Goal: Task Accomplishment & Management: Manage account settings

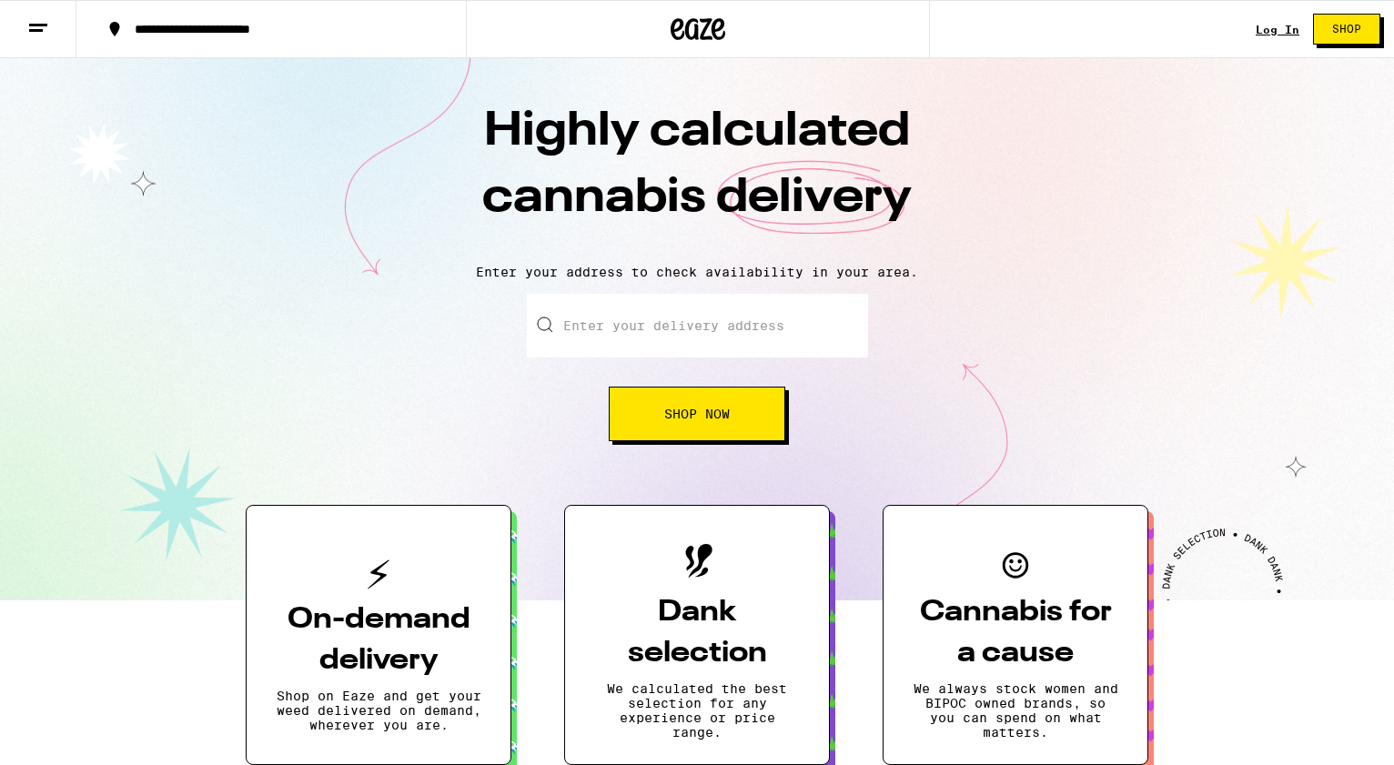
click at [1265, 38] on div "Log In Shop" at bounding box center [1324, 29] width 138 height 58
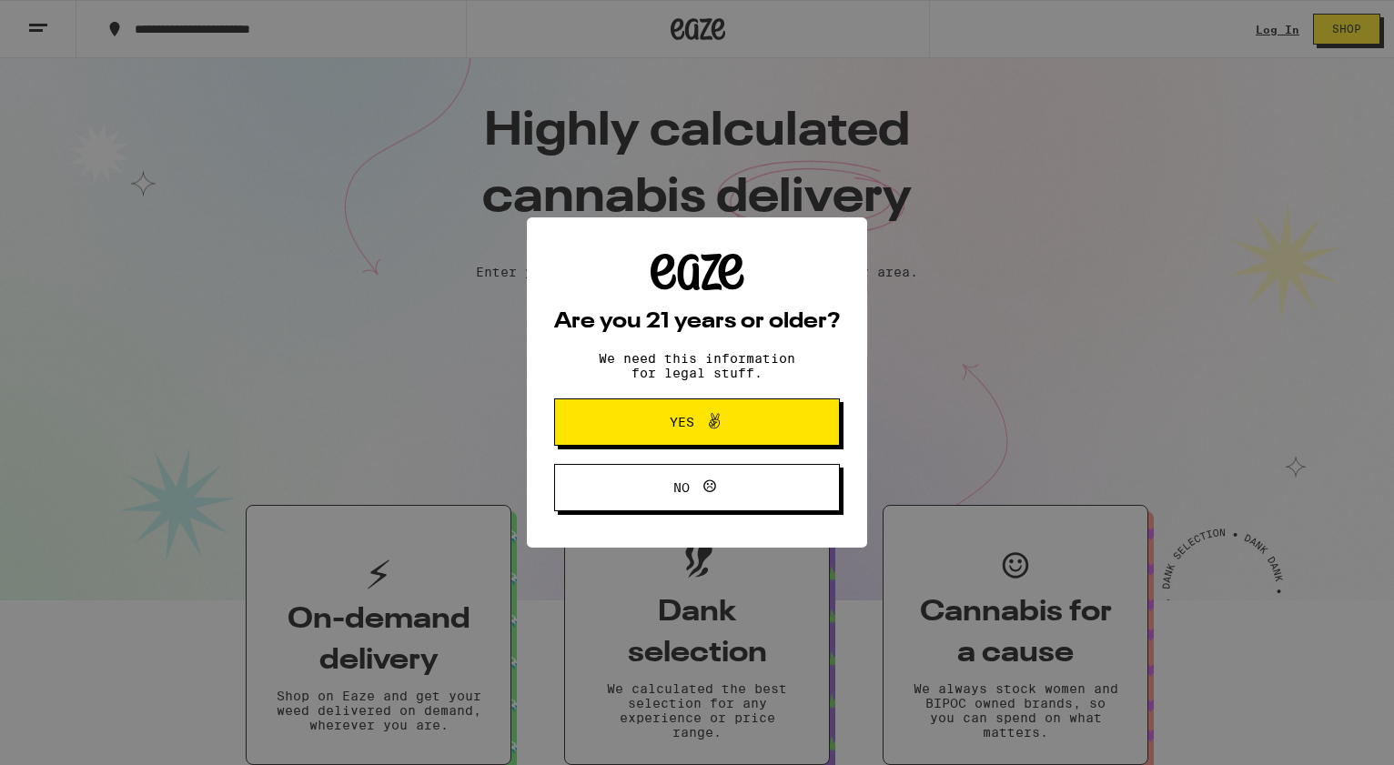
click at [697, 429] on span at bounding box center [709, 422] width 31 height 24
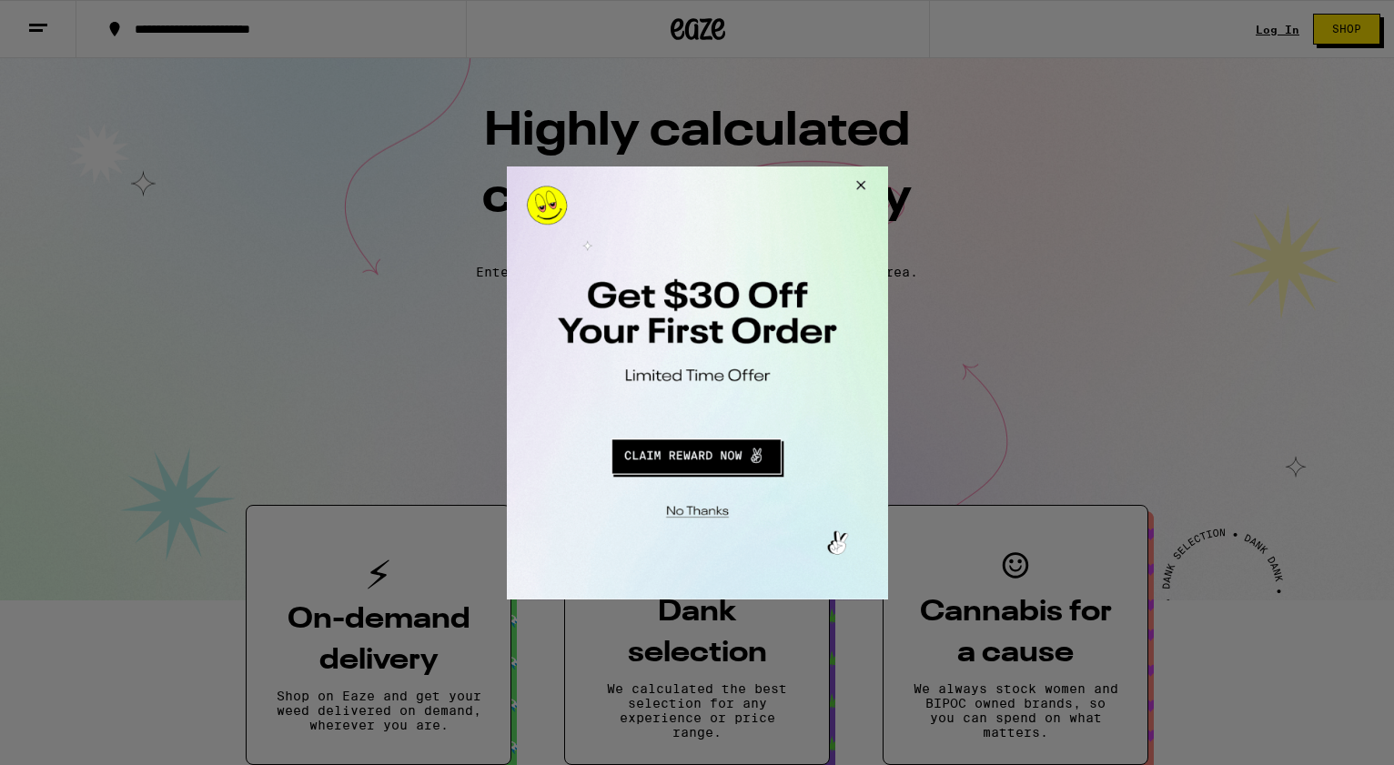
click at [685, 511] on button "Close Modal" at bounding box center [694, 508] width 370 height 28
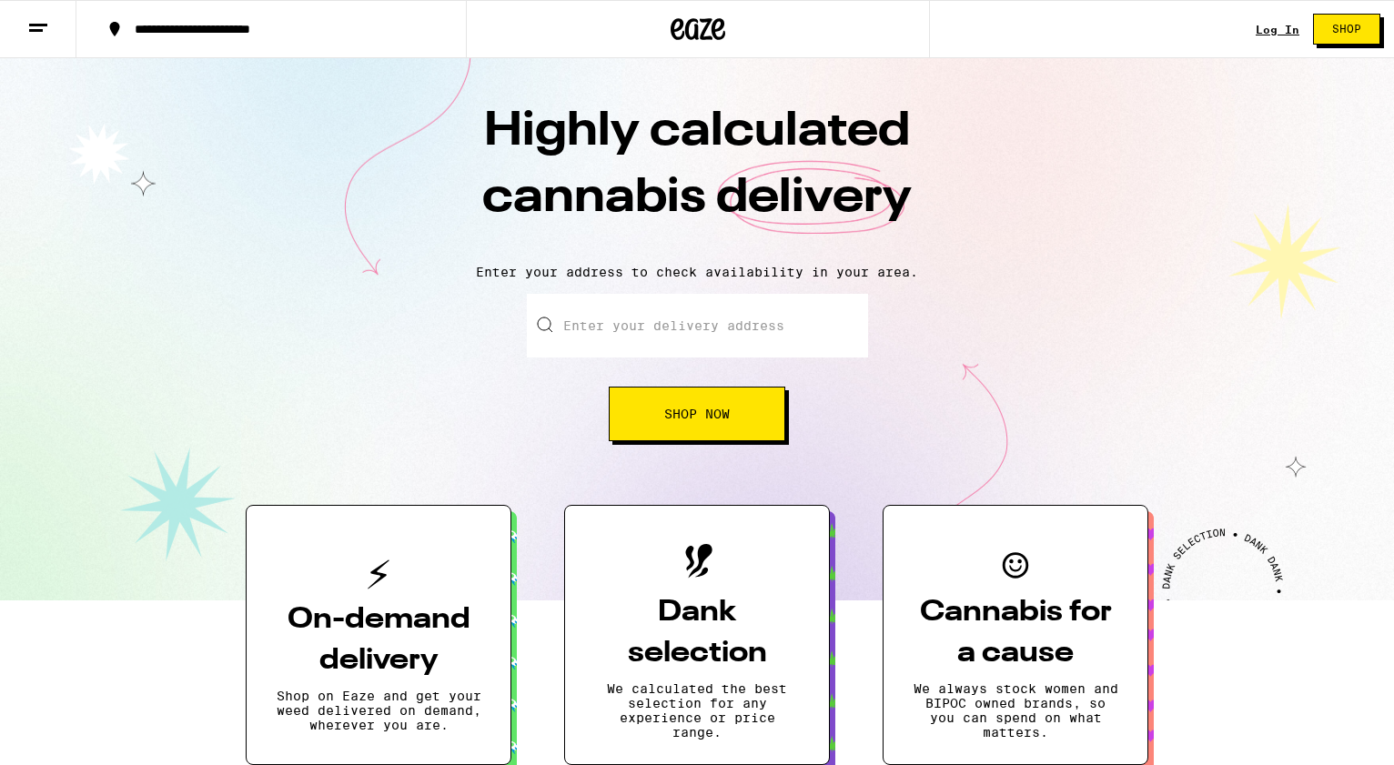
click at [1275, 31] on link "Log In" at bounding box center [1277, 30] width 44 height 12
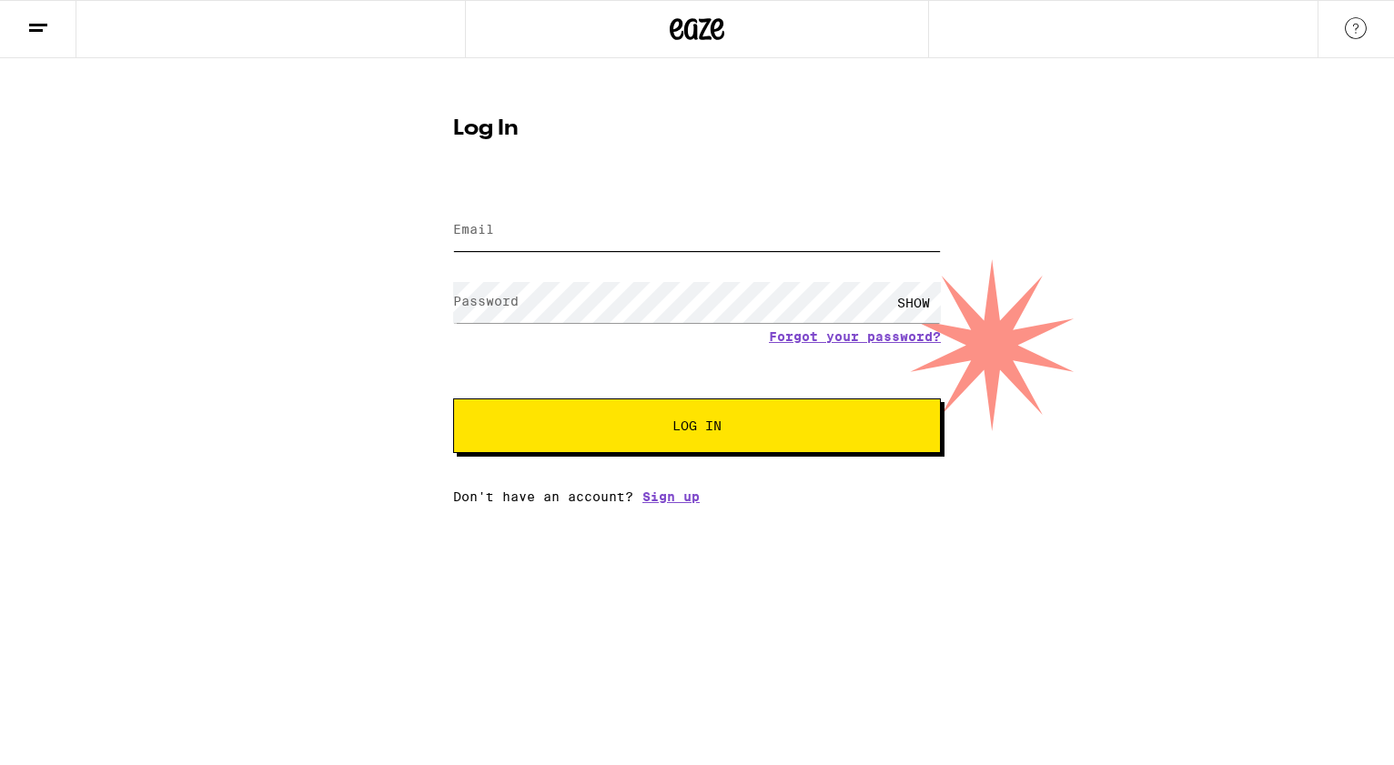
click at [509, 228] on input "Email" at bounding box center [697, 230] width 488 height 41
type input "[EMAIL_ADDRESS][DOMAIN_NAME]"
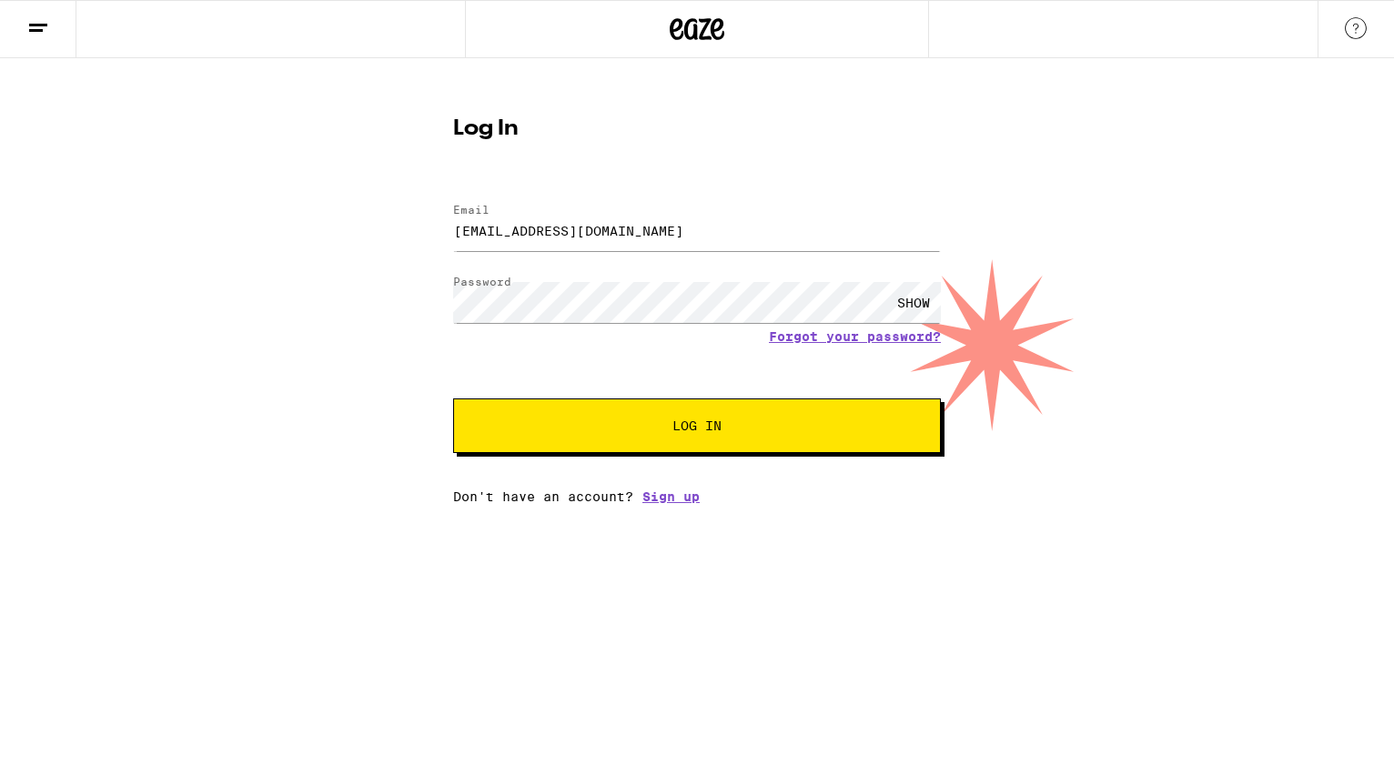
click at [659, 436] on button "Log In" at bounding box center [697, 425] width 488 height 55
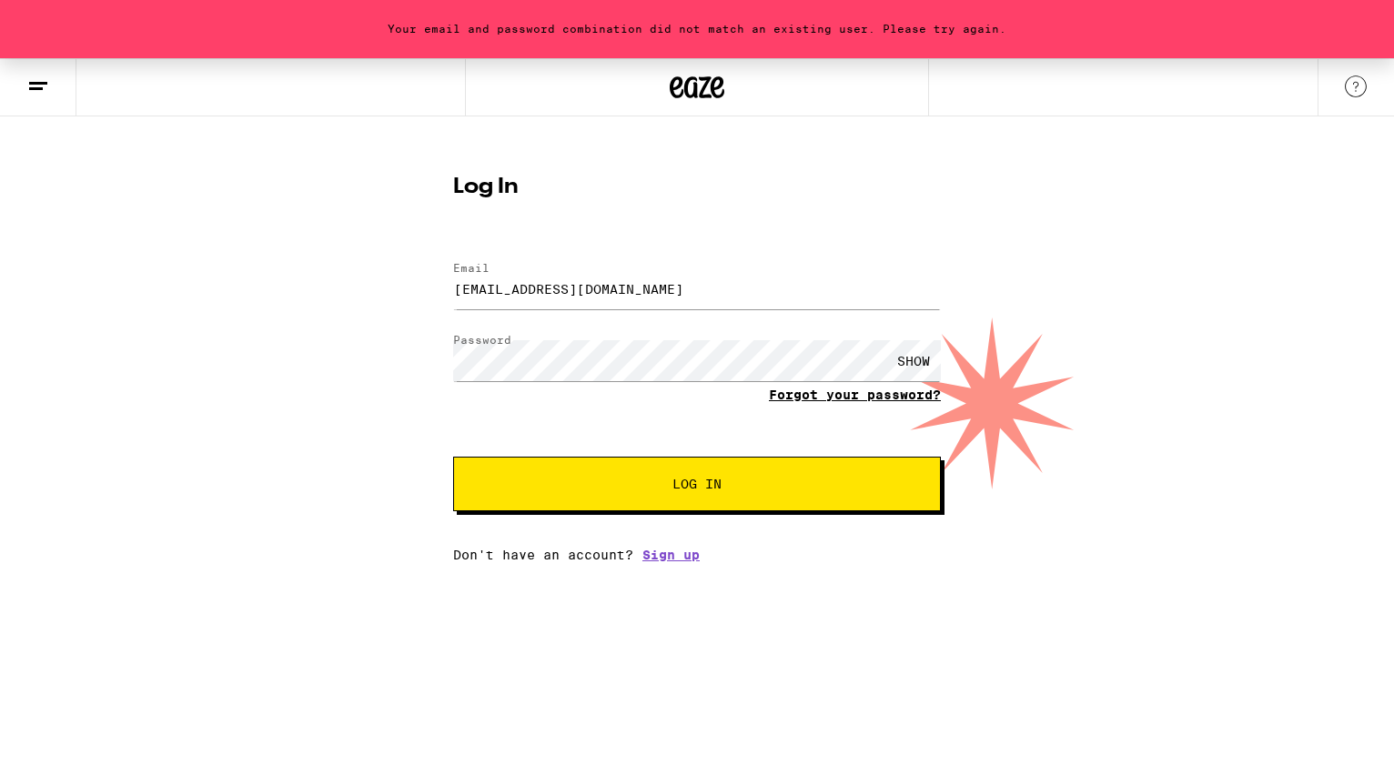
click at [849, 395] on link "Forgot your password?" at bounding box center [855, 395] width 172 height 15
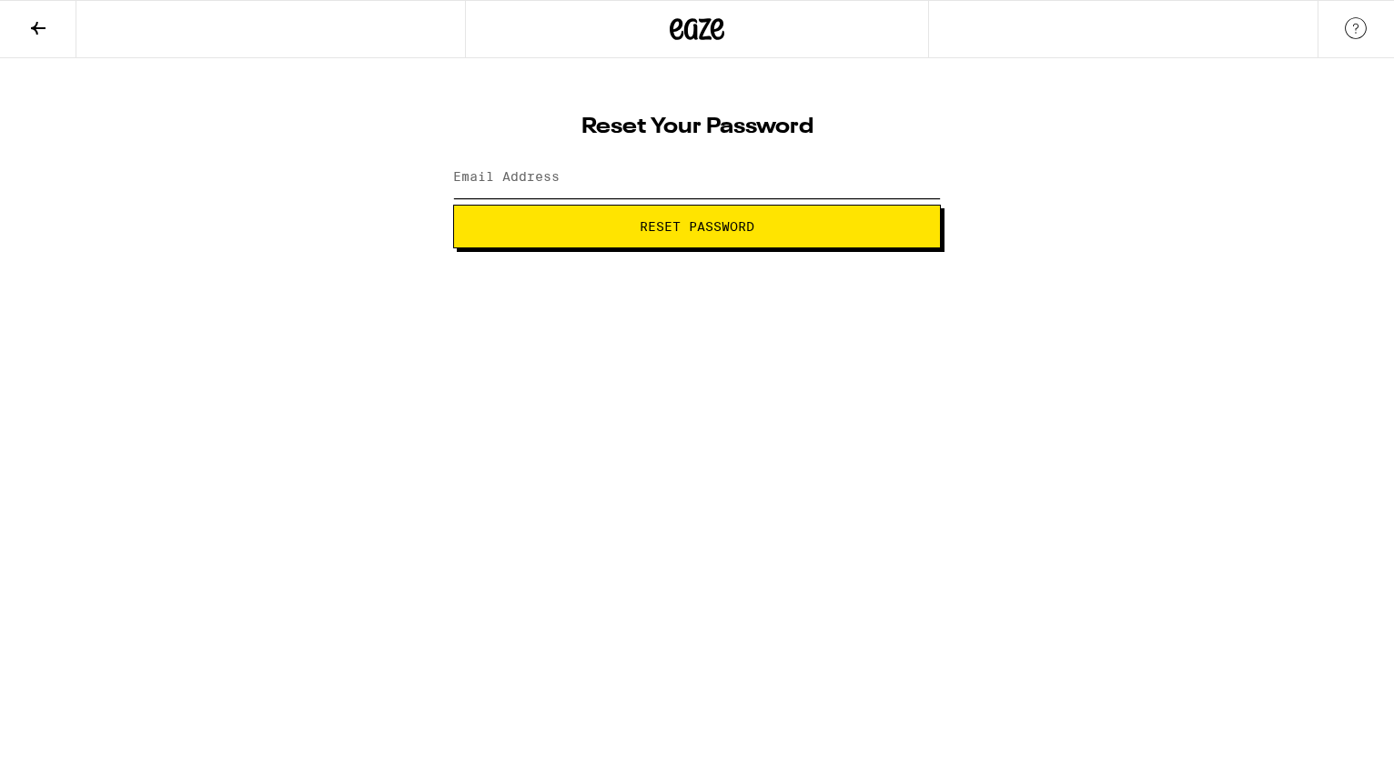
click at [584, 187] on input "Email Address" at bounding box center [697, 177] width 488 height 41
type input "[EMAIL_ADDRESS][DOMAIN_NAME]"
click at [599, 220] on span "Reset Password" at bounding box center [697, 226] width 457 height 13
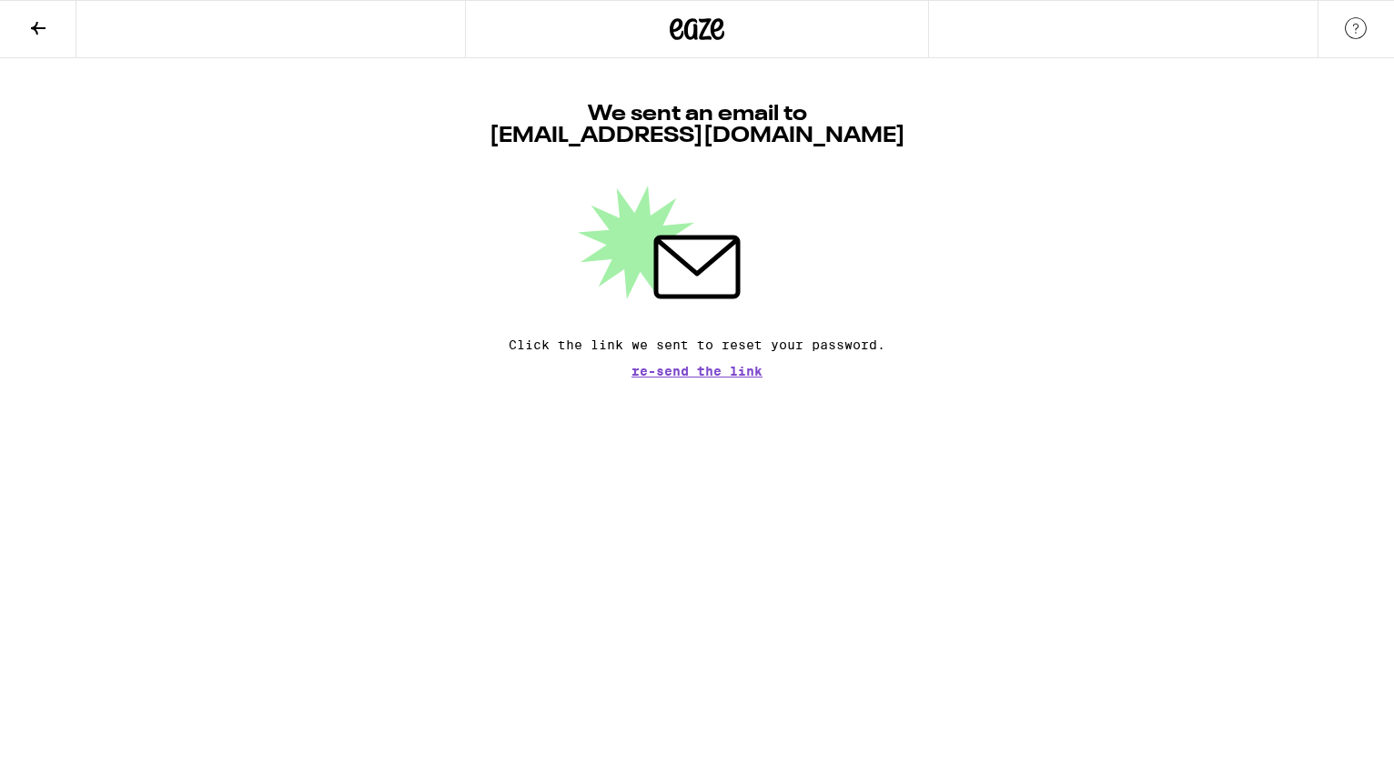
click at [34, 35] on icon at bounding box center [38, 28] width 22 height 22
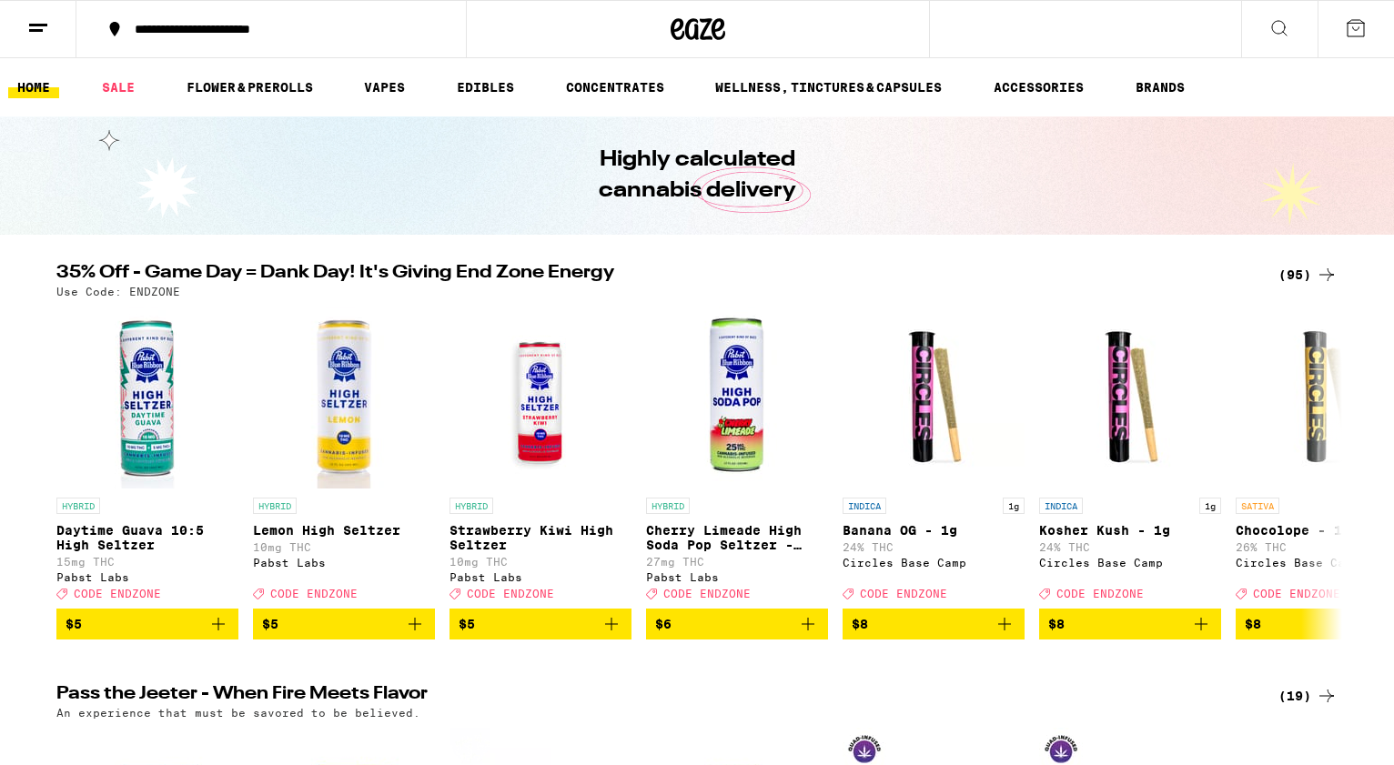
click at [38, 20] on icon at bounding box center [38, 28] width 22 height 22
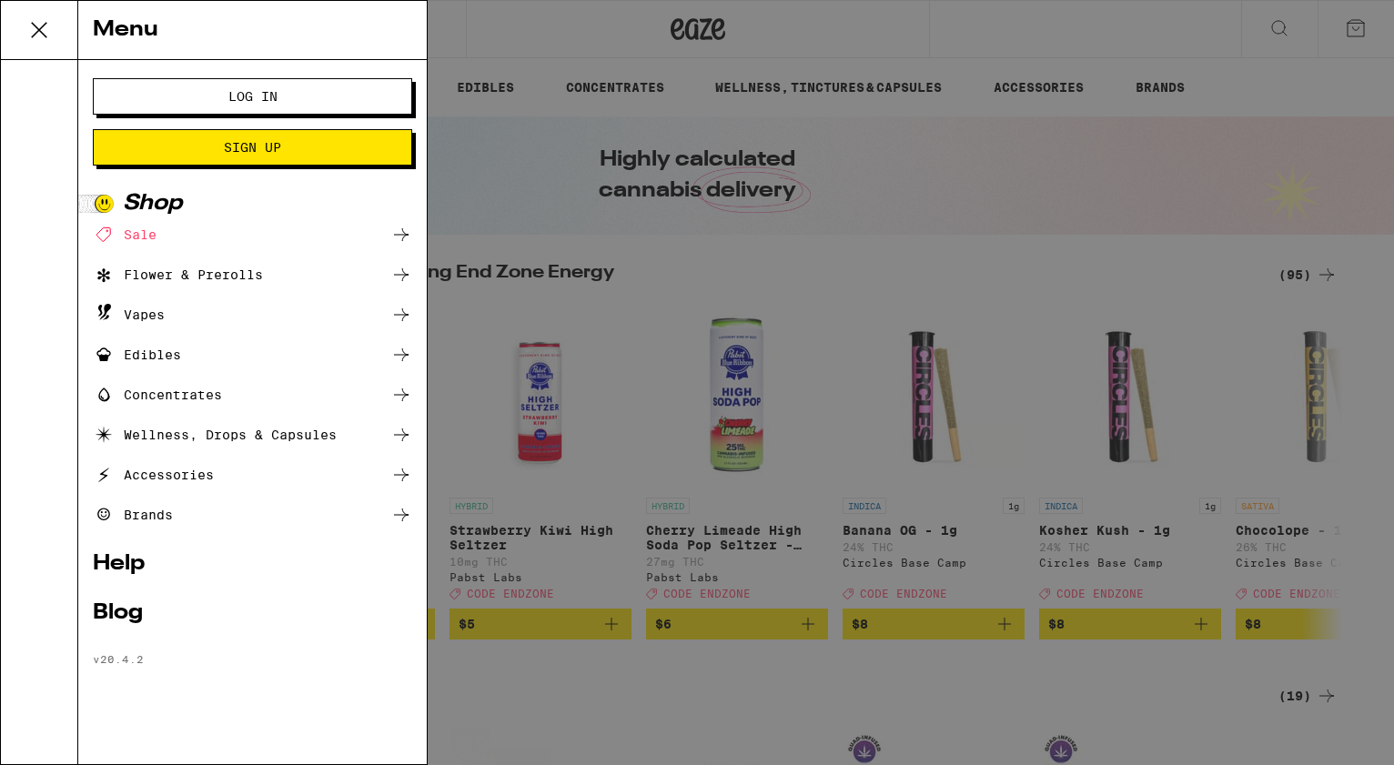
click at [272, 96] on span "Log In" at bounding box center [252, 96] width 49 height 13
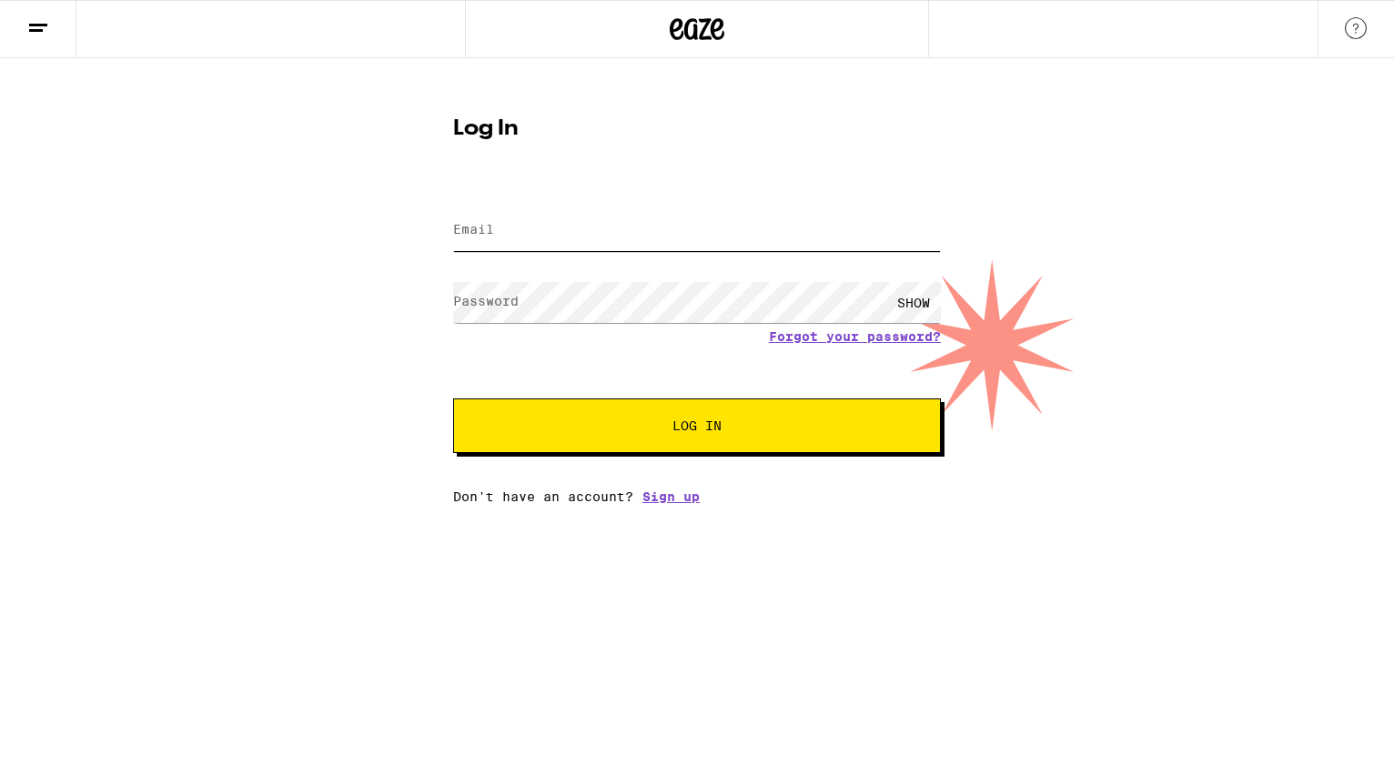
click at [499, 238] on input "Email" at bounding box center [697, 230] width 488 height 41
type input "[EMAIL_ADDRESS][DOMAIN_NAME]"
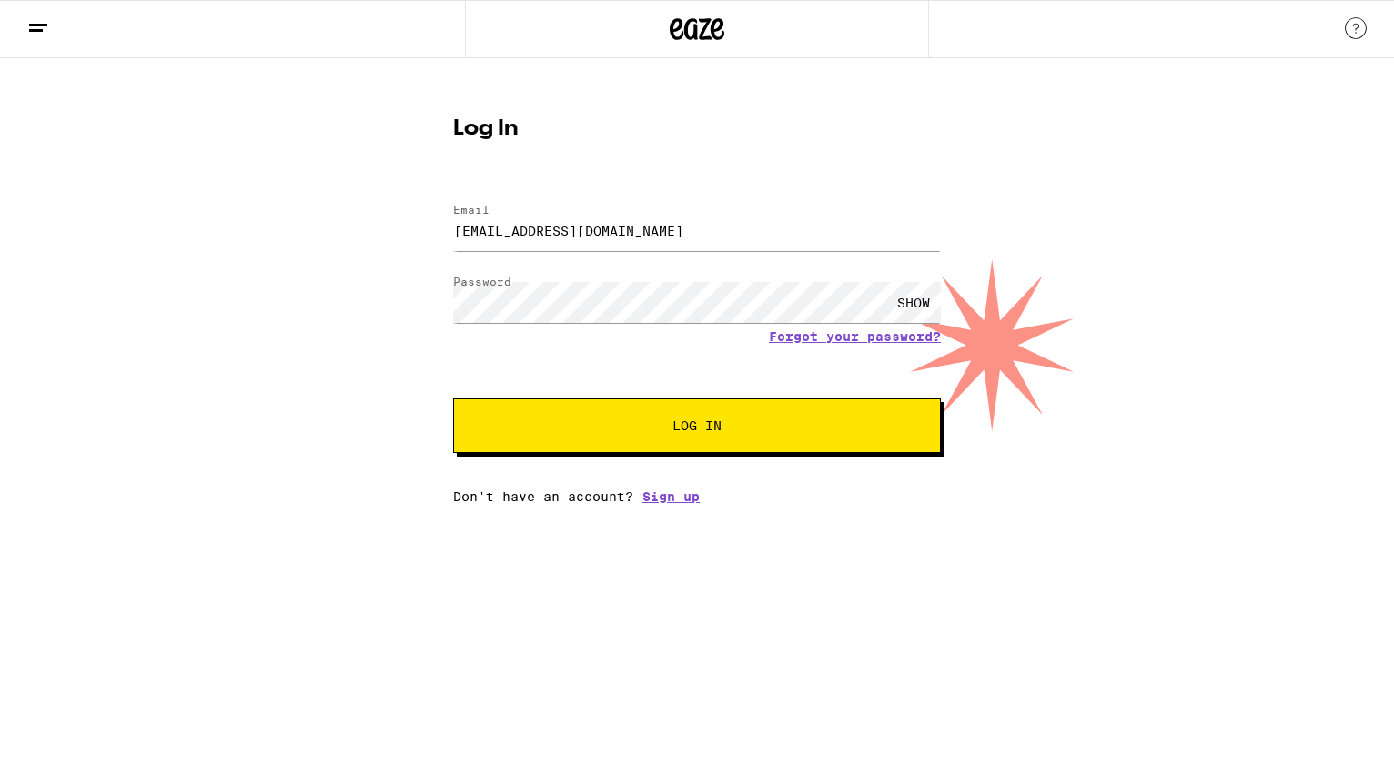
click at [912, 296] on div "SHOW" at bounding box center [913, 302] width 55 height 41
click at [453, 398] on button "Log In" at bounding box center [697, 425] width 488 height 55
